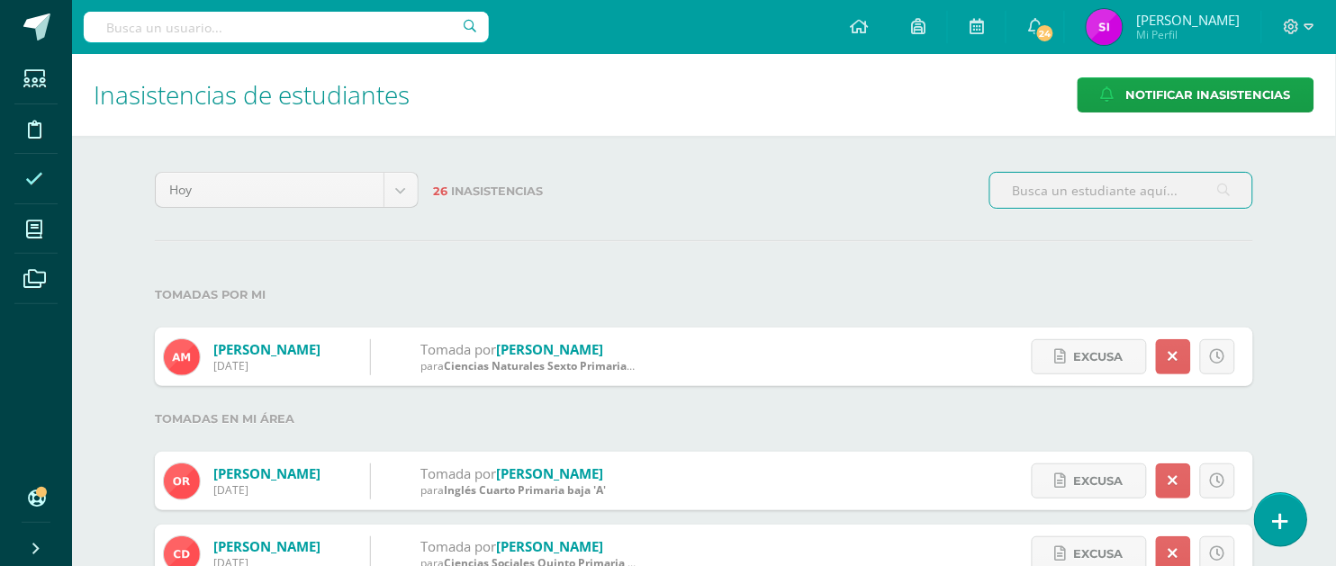
click at [1276, 524] on icon at bounding box center [1281, 521] width 16 height 21
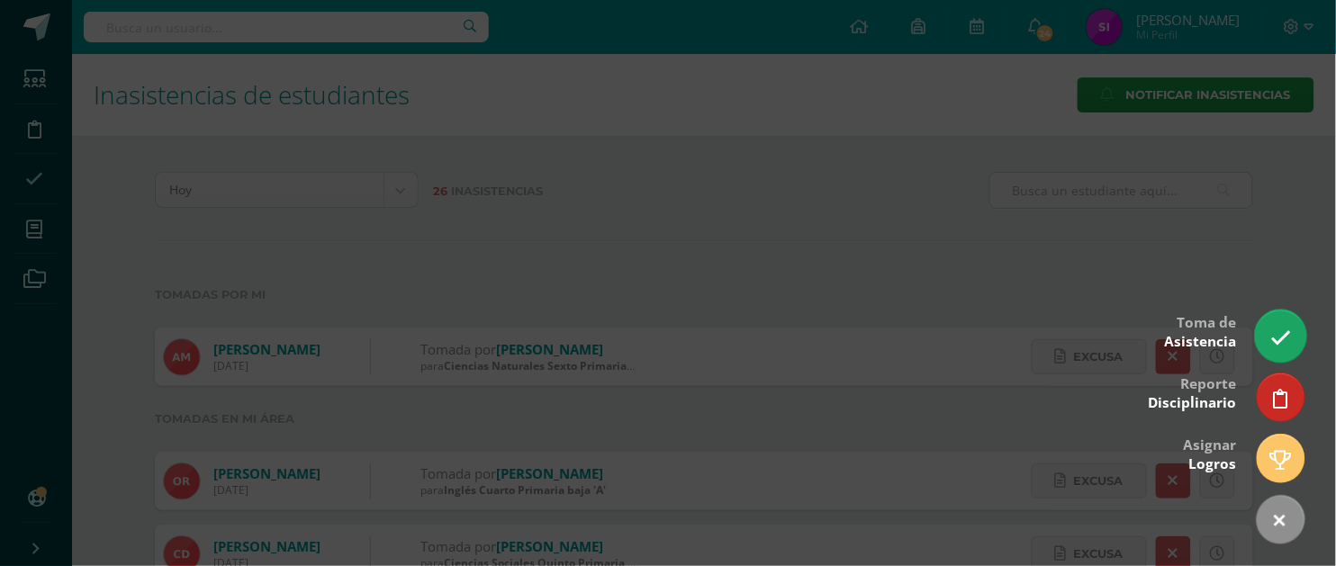
click at [1271, 329] on icon at bounding box center [1280, 338] width 21 height 21
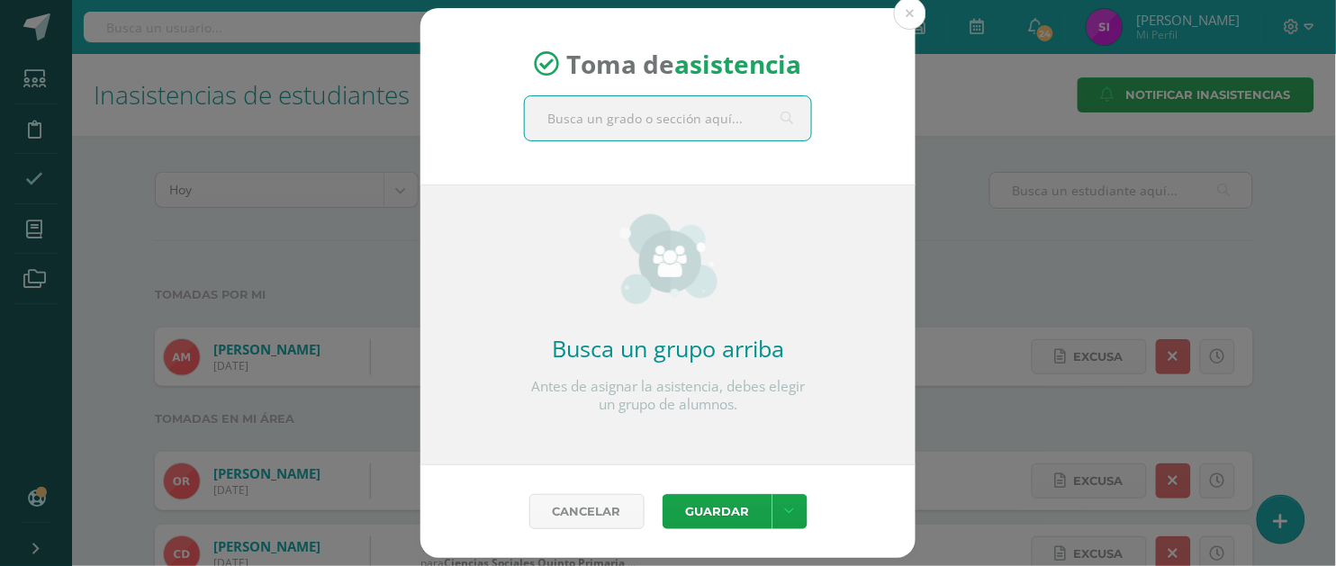
click at [575, 118] on input "text" at bounding box center [668, 118] width 286 height 44
type input "sexto"
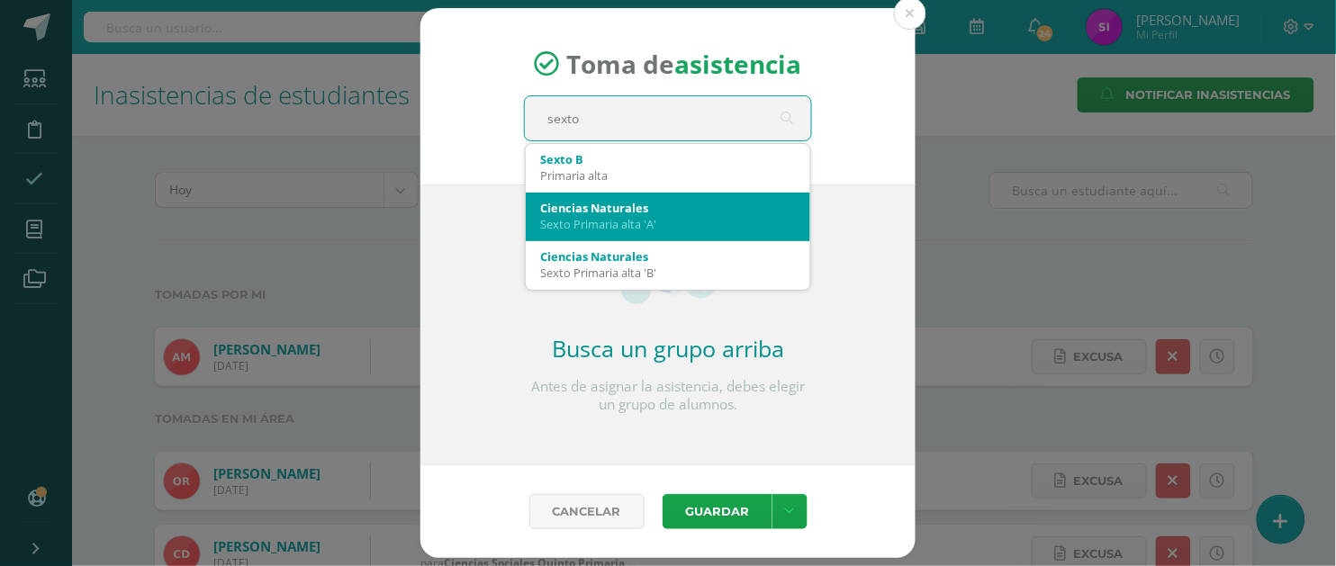
click at [585, 203] on div "Ciencias Naturales" at bounding box center [668, 208] width 256 height 16
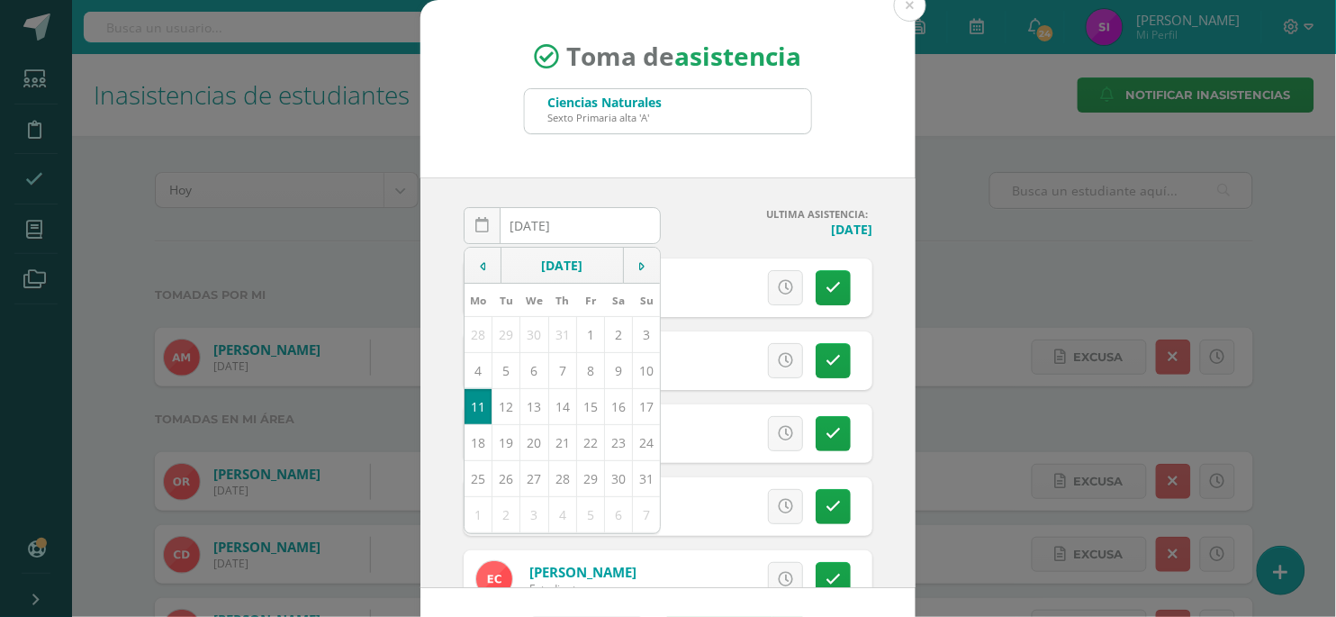
click at [882, 255] on div "2025-08-11 August, 2025 Mo Tu We Th Fr Sa Su 28 29 30 31 1 2 3 4 5 6 7 8 9 10 1…" at bounding box center [667, 382] width 495 height 410
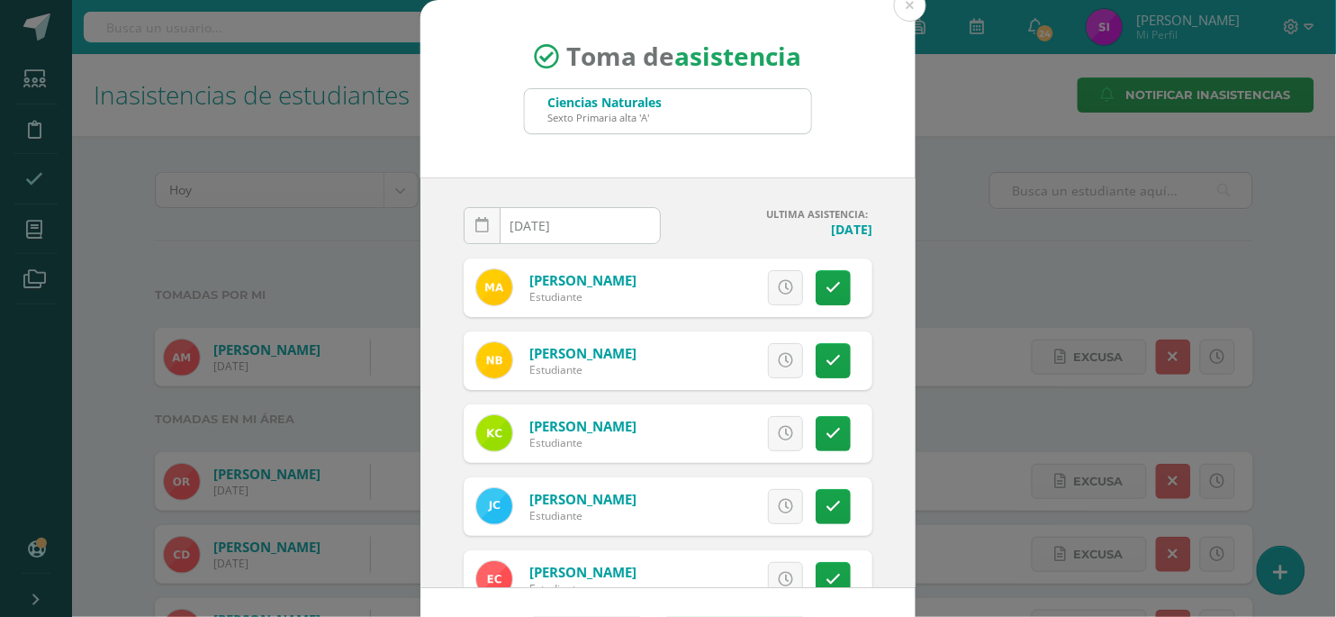
click at [887, 266] on div "2025-08-11 August, 2025 Mo Tu We Th Fr Sa Su 28 29 30 31 1 2 3 4 5 6 7 8 9 10 1…" at bounding box center [667, 382] width 495 height 410
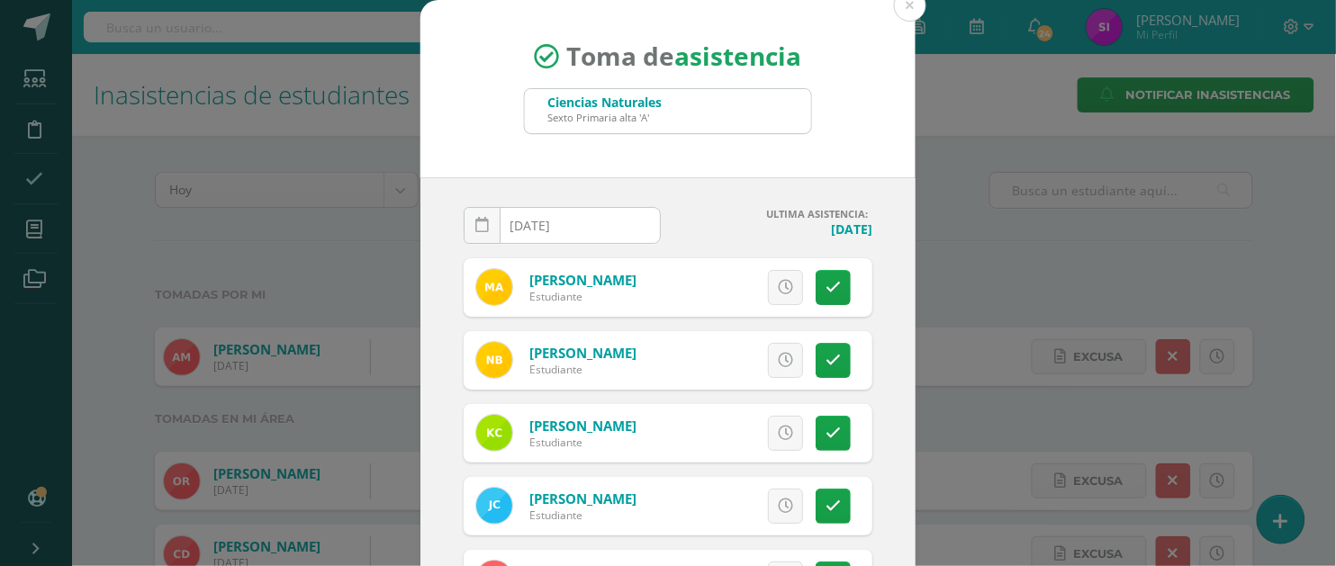
click at [890, 219] on div "2025-08-11 August, 2025 Mo Tu We Th Fr Sa Su 28 29 30 31 1 2 3 4 5 6 7 8 9 10 1…" at bounding box center [667, 382] width 495 height 410
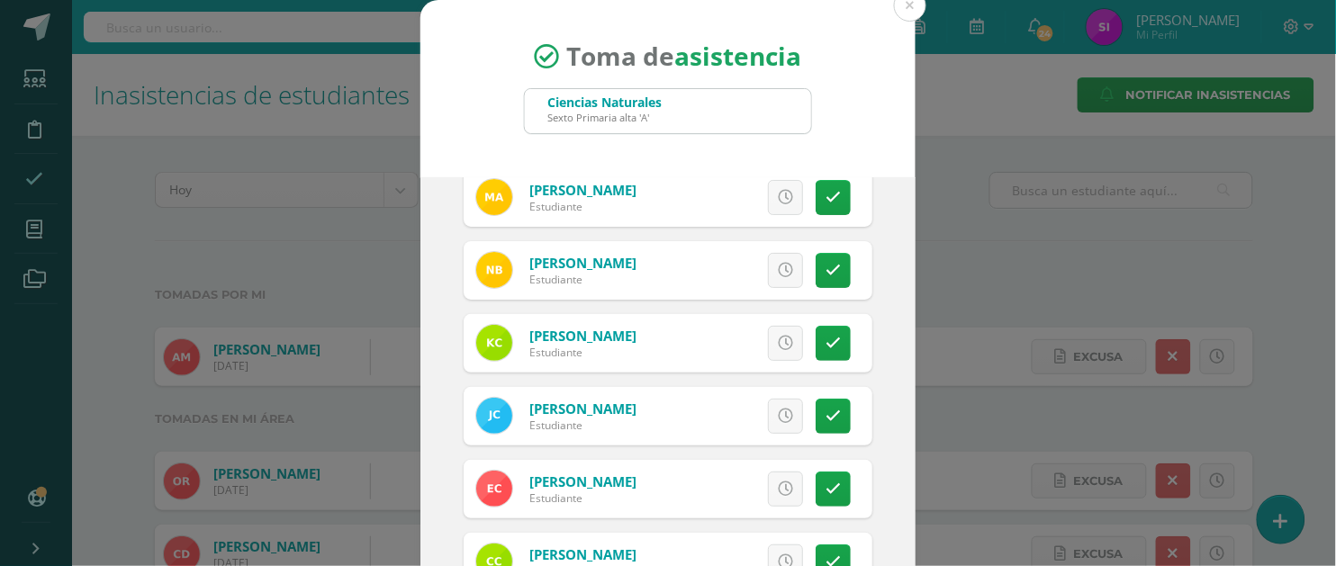
click at [897, 232] on div "2025-08-11 August, 2025 Mo Tu We Th Fr Sa Su 28 29 30 31 1 2 3 4 5 6 7 8 9 10 1…" at bounding box center [667, 382] width 495 height 410
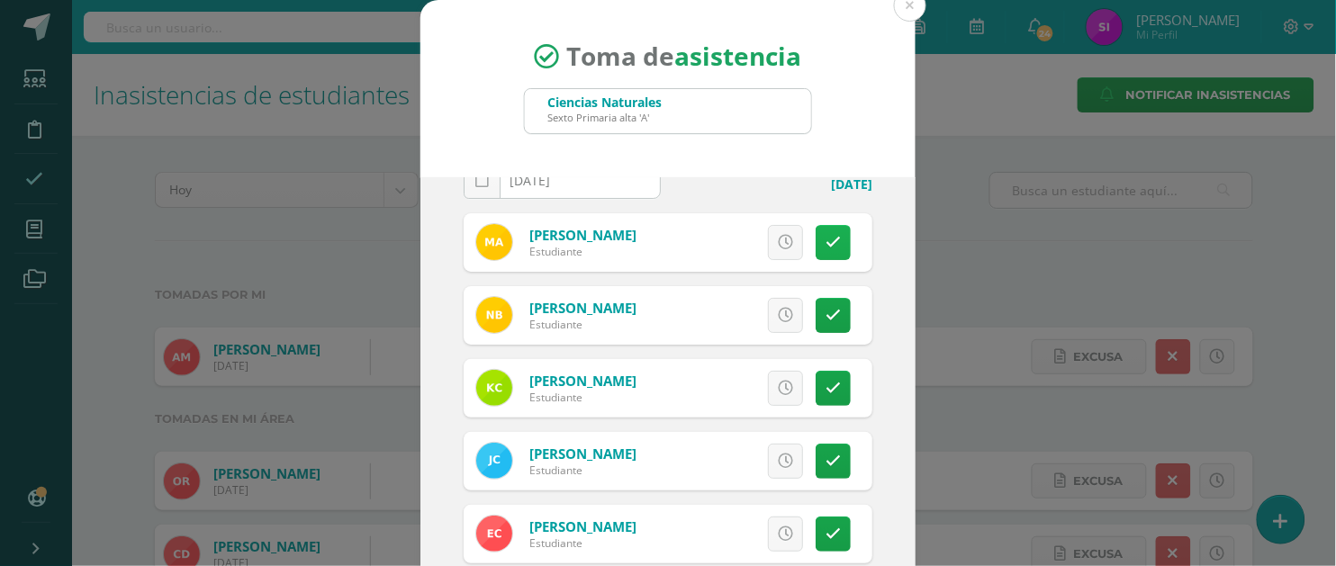
click at [838, 233] on link at bounding box center [832, 242] width 35 height 35
click at [887, 270] on div "2025-08-11 August, 2025 Mo Tu We Th Fr Sa Su 28 29 30 31 1 2 3 4 5 6 7 8 9 10 1…" at bounding box center [667, 382] width 495 height 410
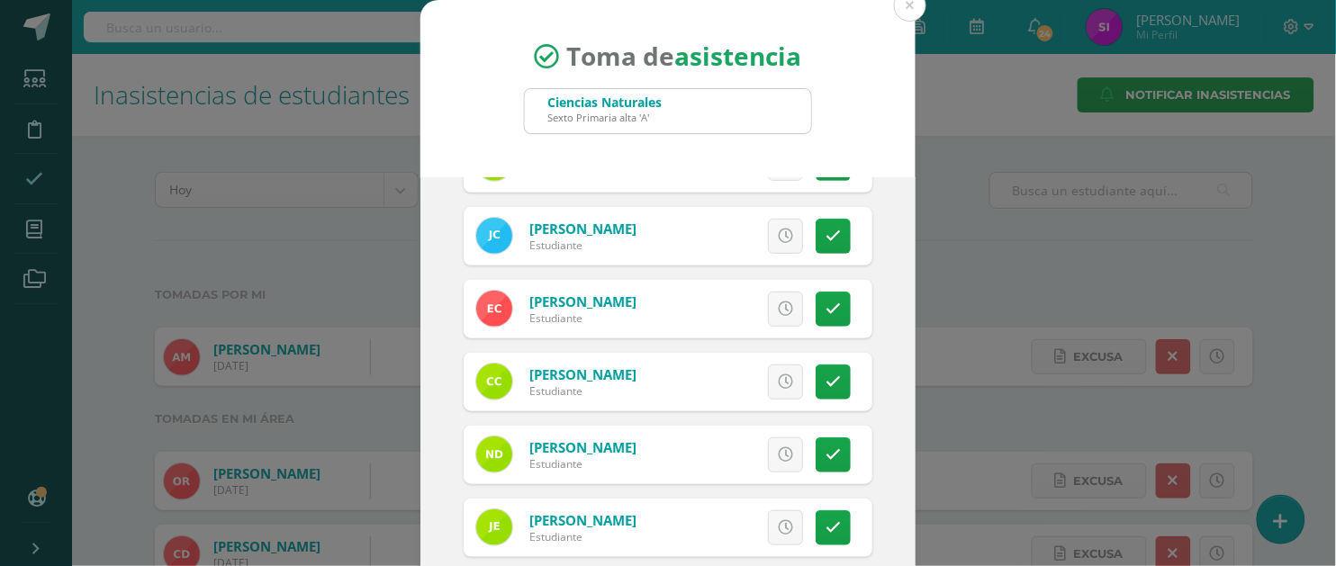
scroll to position [315, 0]
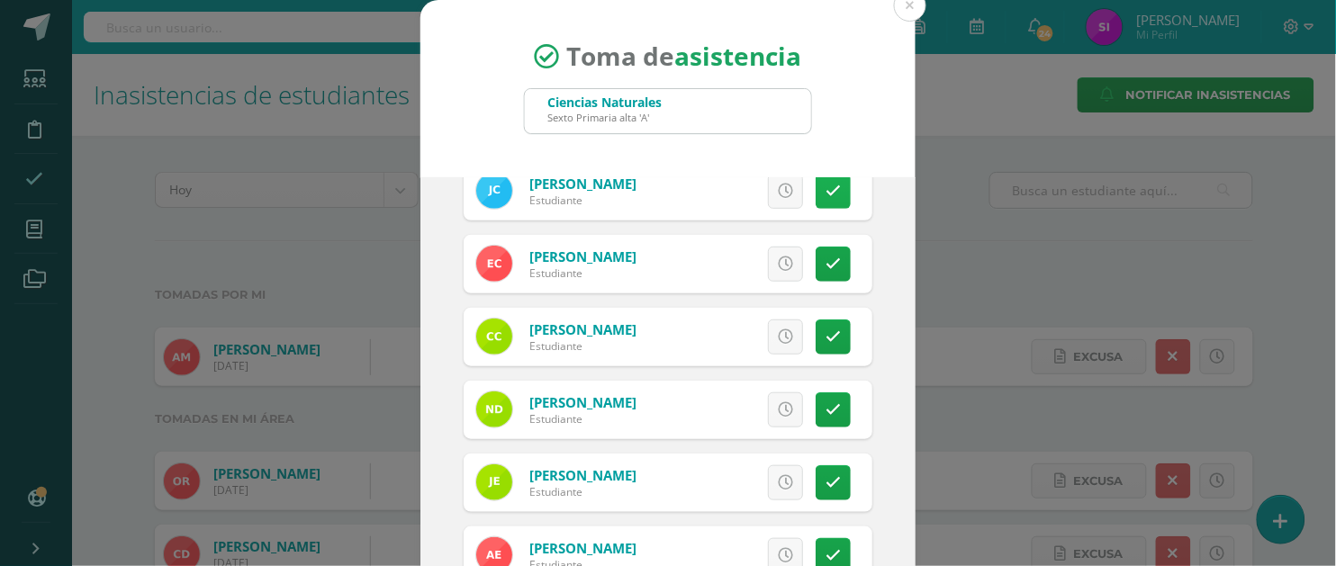
click at [842, 194] on link at bounding box center [832, 191] width 35 height 35
click at [882, 248] on div "2025-08-11 August, 2025 Mo Tu We Th Fr Sa Su 28 29 30 31 1 2 3 4 5 6 7 8 9 10 1…" at bounding box center [667, 382] width 495 height 410
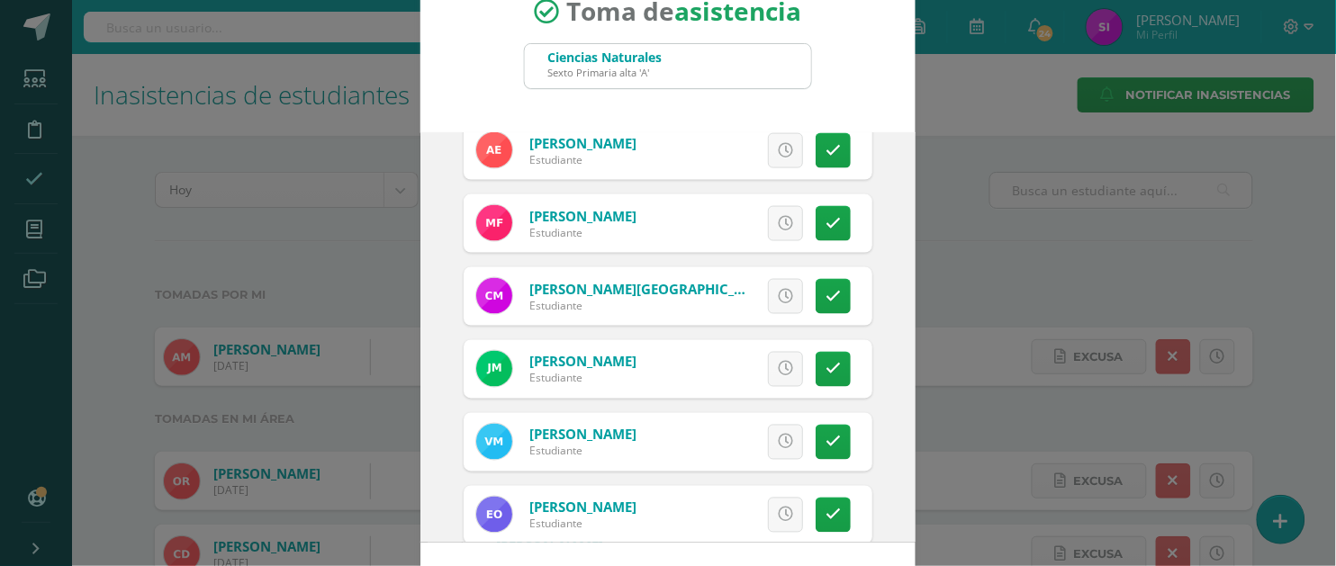
scroll to position [720, 0]
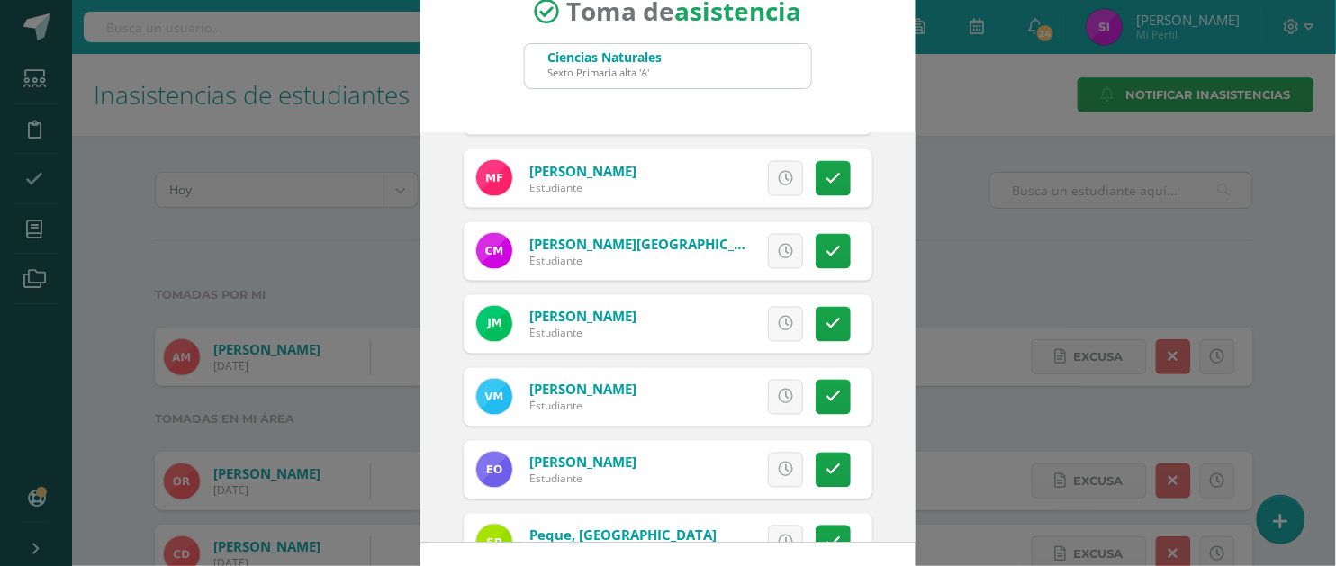
click at [901, 284] on div "2025-08-11 August, 2025 Mo Tu We Th Fr Sa Su 28 29 30 31 1 2 3 4 5 6 7 8 9 10 1…" at bounding box center [667, 337] width 495 height 410
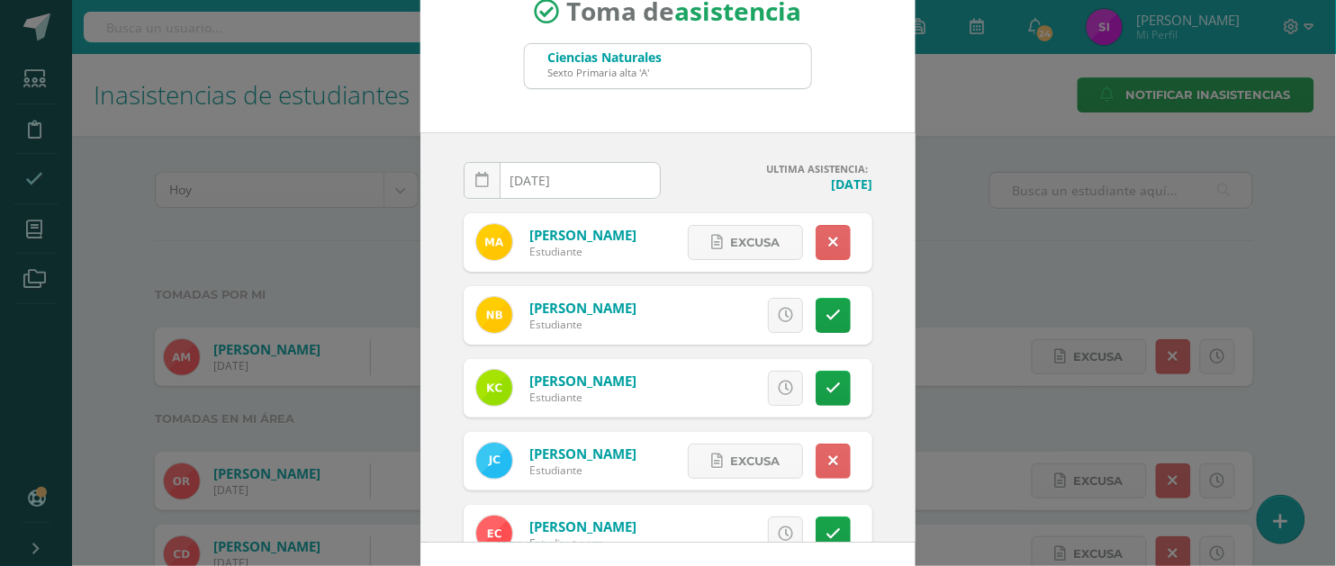
scroll to position [0, 0]
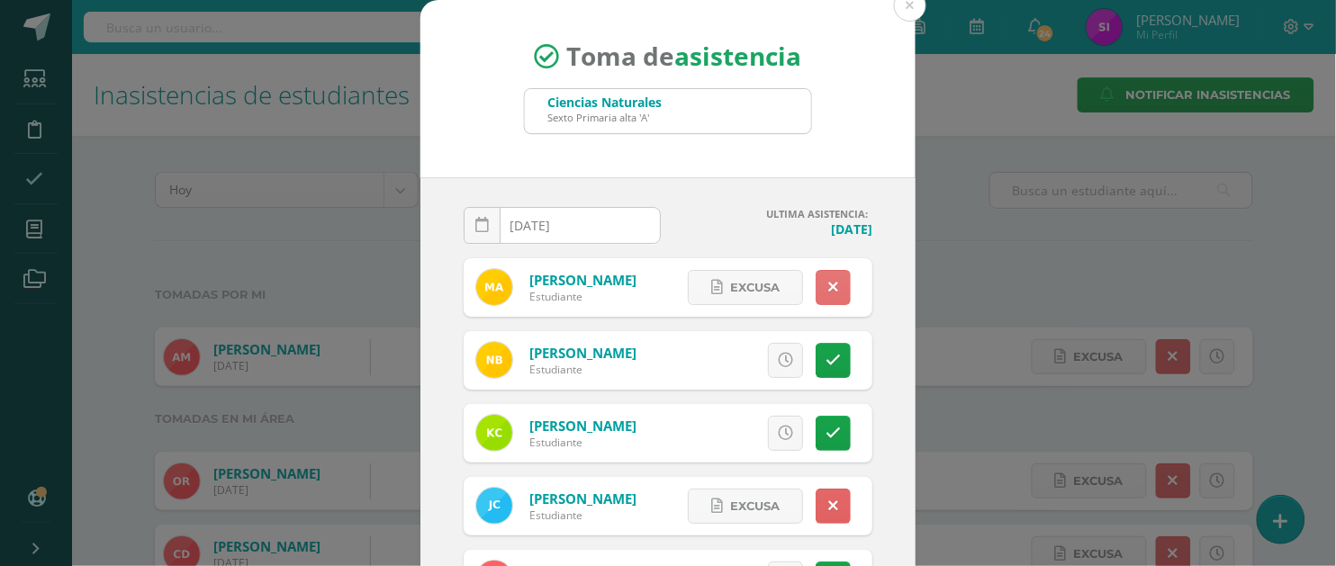
click at [838, 277] on link at bounding box center [832, 287] width 35 height 35
click at [883, 284] on div "2025-08-11 August, 2025 Mo Tu We Th Fr Sa Su 28 29 30 31 1 2 3 4 5 6 7 8 9 10 1…" at bounding box center [667, 382] width 495 height 410
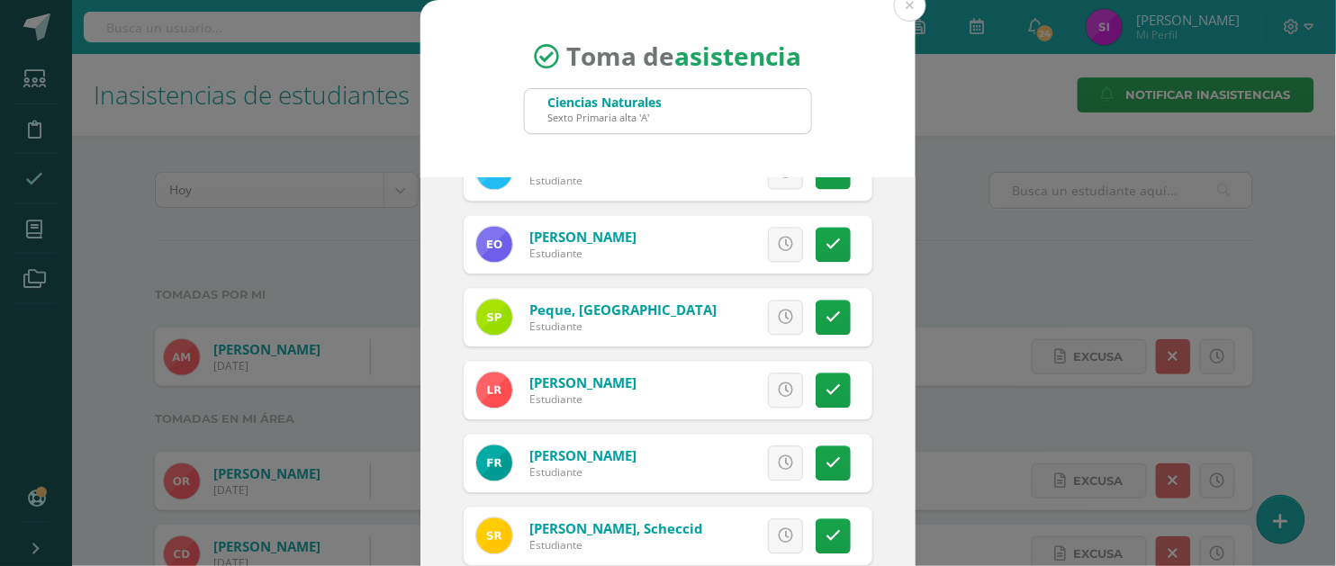
scroll to position [1035, 0]
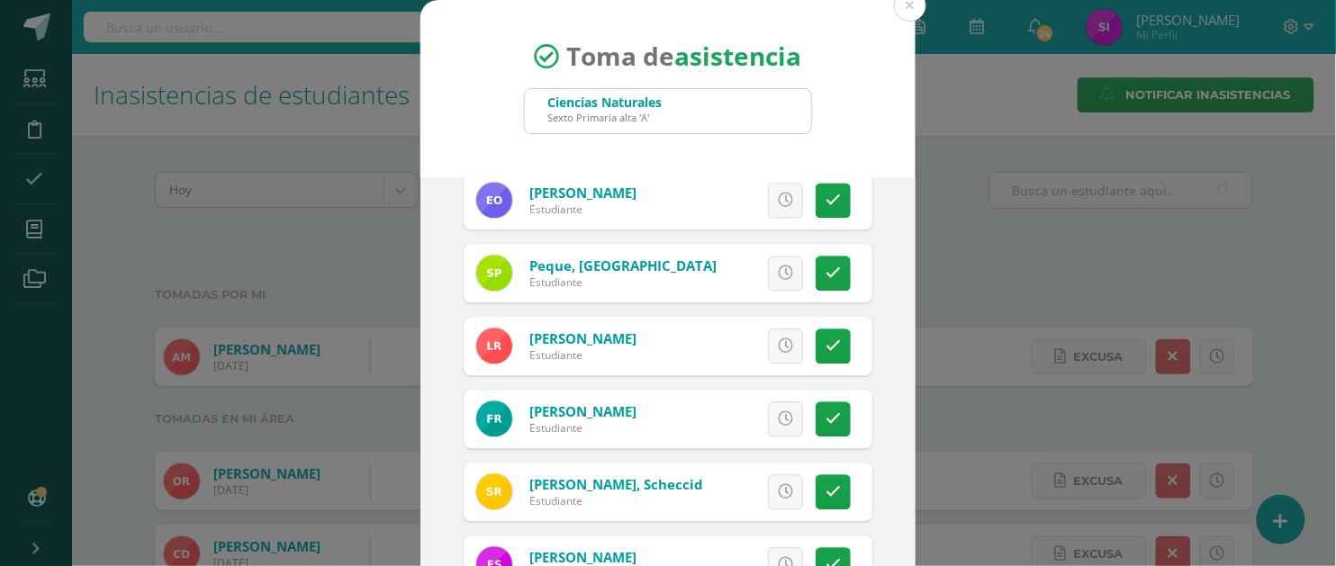
click at [878, 248] on div "2025-08-11 August, 2025 Mo Tu We Th Fr Sa Su 28 29 30 31 1 2 3 4 5 6 7 8 9 10 1…" at bounding box center [667, 382] width 495 height 410
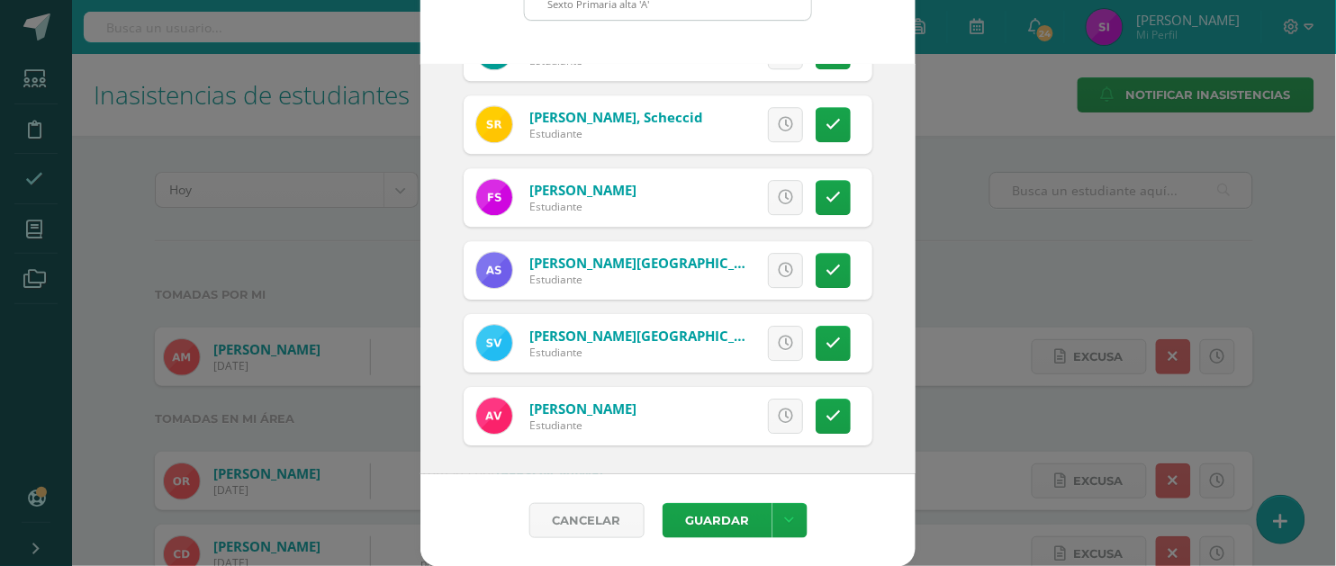
scroll to position [114, 0]
click at [841, 204] on link at bounding box center [832, 196] width 35 height 35
click at [896, 338] on div "2025-08-11 August, 2025 Mo Tu We Th Fr Sa Su 28 29 30 31 1 2 3 4 5 6 7 8 9 10 1…" at bounding box center [667, 268] width 495 height 410
click at [845, 269] on link at bounding box center [832, 269] width 35 height 35
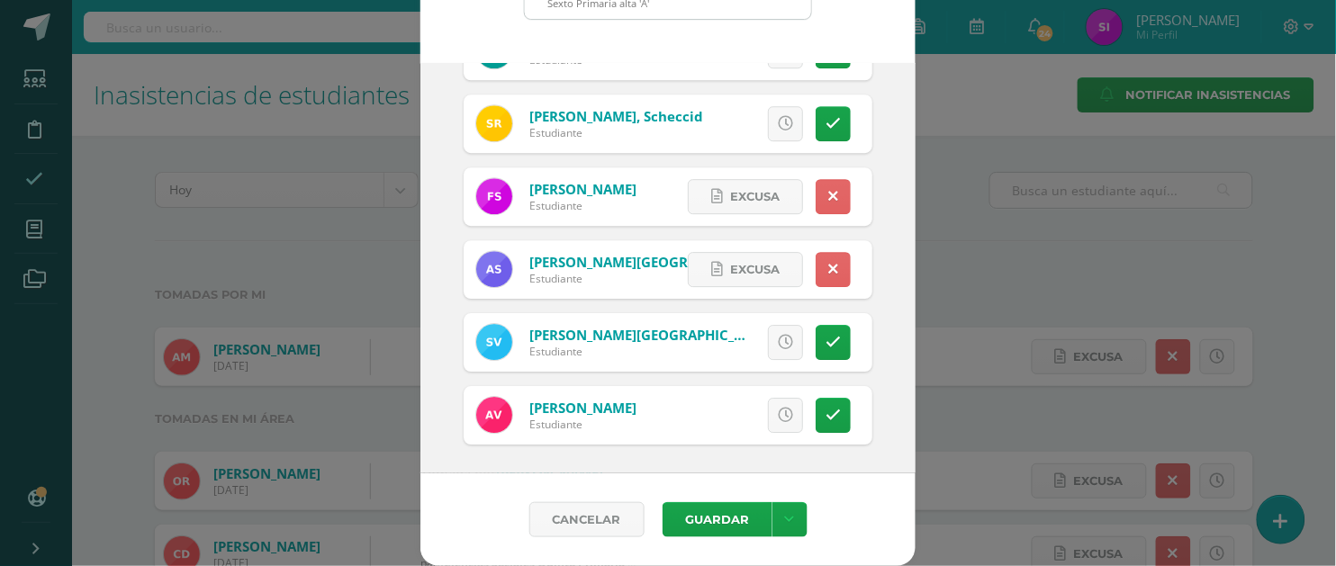
click at [878, 322] on div "2025-08-11 August, 2025 Mo Tu We Th Fr Sa Su 28 29 30 31 1 2 3 4 5 6 7 8 9 10 1…" at bounding box center [667, 268] width 495 height 410
click at [844, 411] on link at bounding box center [832, 415] width 35 height 35
click at [887, 413] on div "2025-08-11 August, 2025 Mo Tu We Th Fr Sa Su 28 29 30 31 1 2 3 4 5 6 7 8 9 10 1…" at bounding box center [667, 268] width 495 height 410
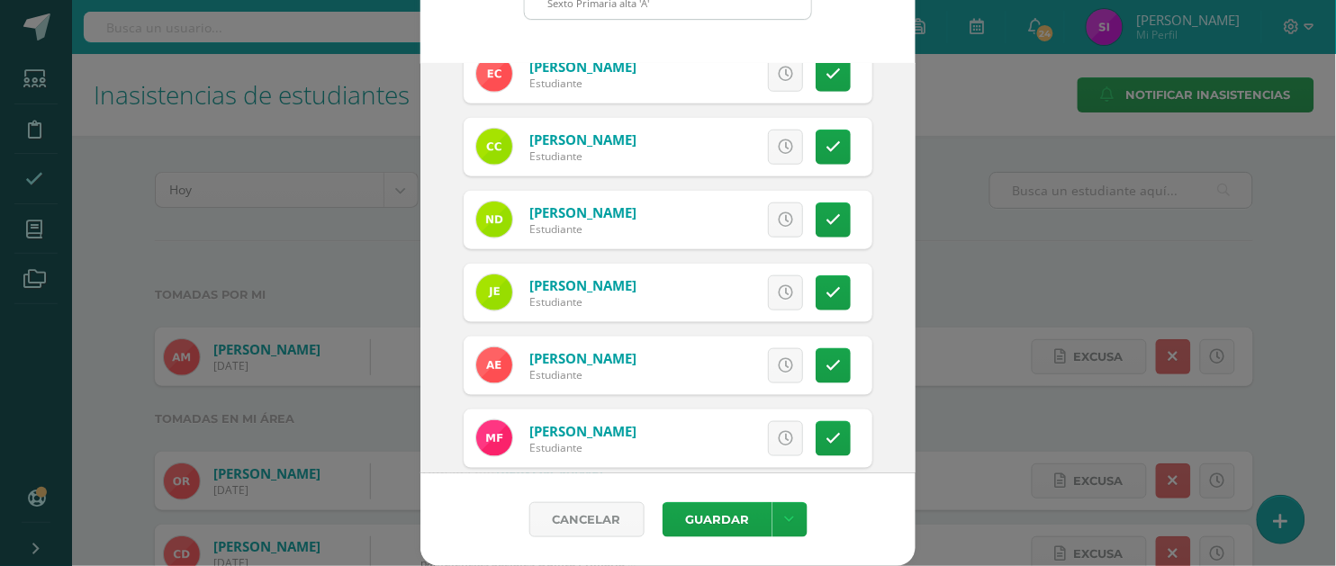
scroll to position [0, 0]
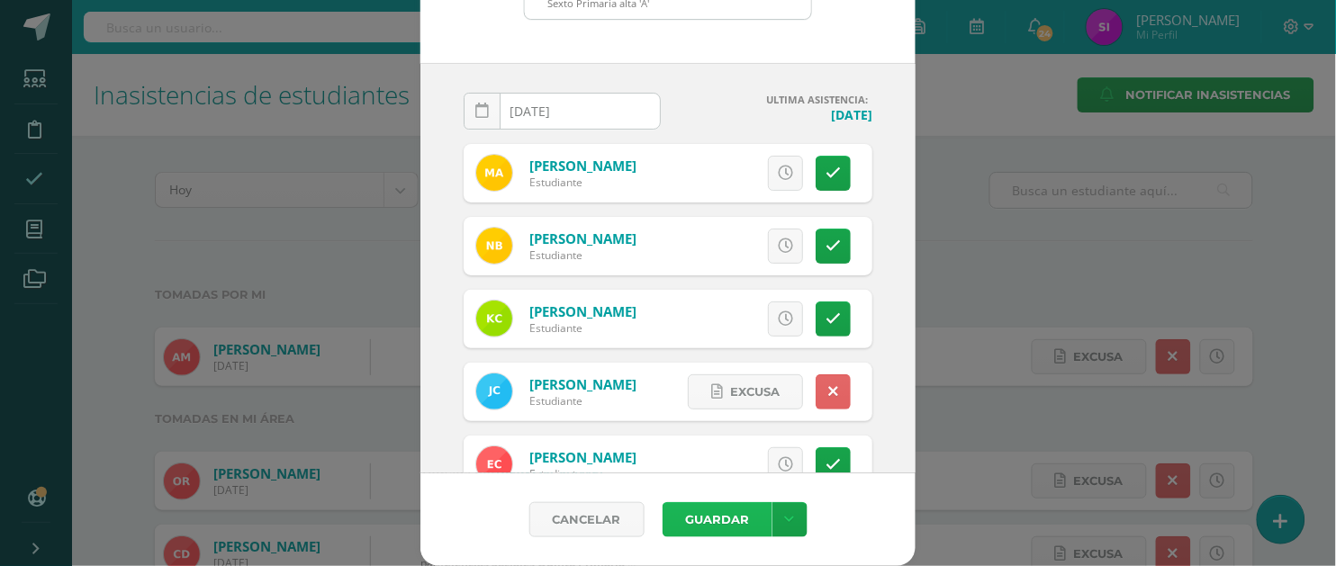
click at [685, 519] on button "Guardar" at bounding box center [717, 519] width 110 height 35
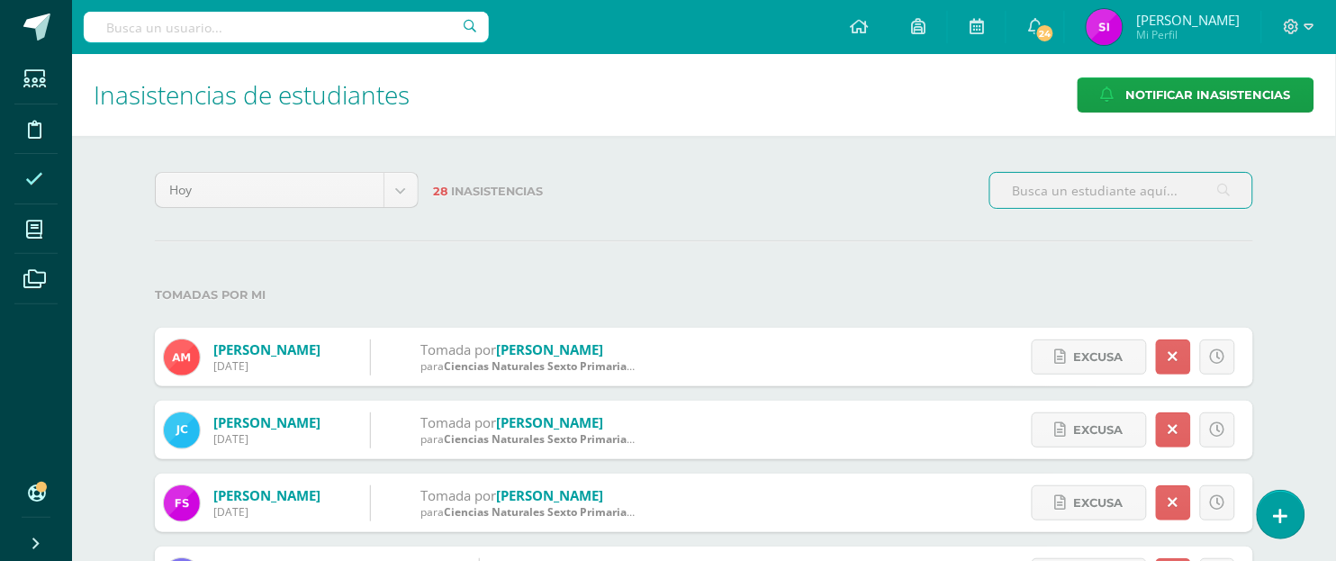
click at [656, 240] on hr at bounding box center [704, 241] width 1098 height 2
